Goal: Transaction & Acquisition: Book appointment/travel/reservation

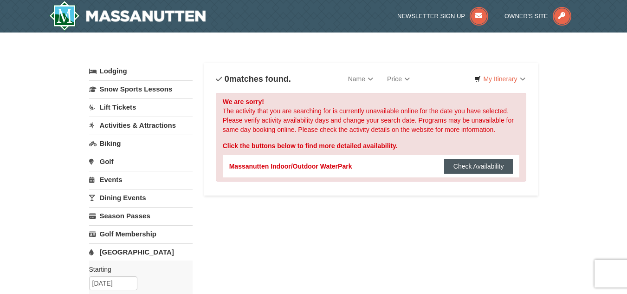
drag, startPoint x: 473, startPoint y: 161, endPoint x: 479, endPoint y: 160, distance: 6.2
click at [477, 161] on button "Check Availability" at bounding box center [478, 166] width 69 height 15
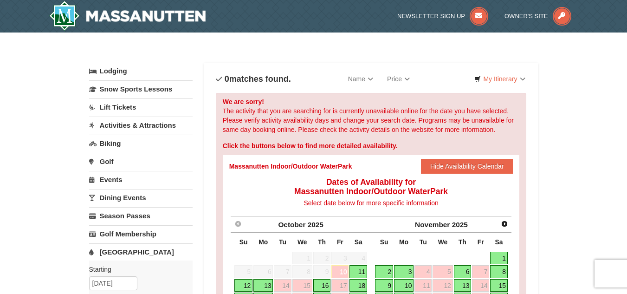
scroll to position [93, 0]
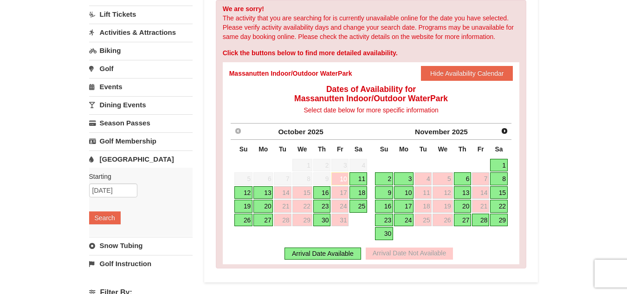
click at [262, 204] on link "20" at bounding box center [264, 206] width 20 height 13
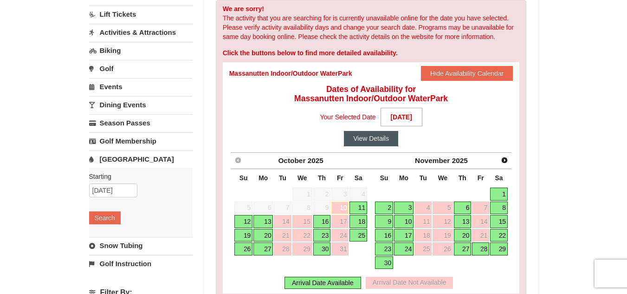
click at [379, 139] on button "View Details" at bounding box center [371, 138] width 54 height 15
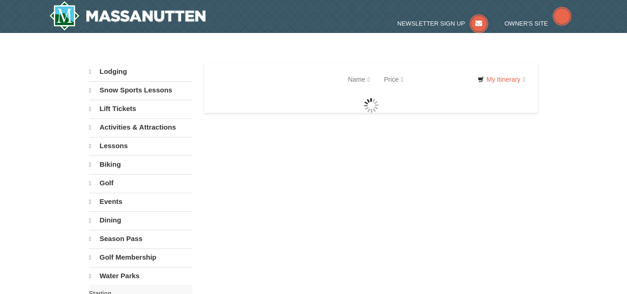
select select "10"
